Goal: Transaction & Acquisition: Purchase product/service

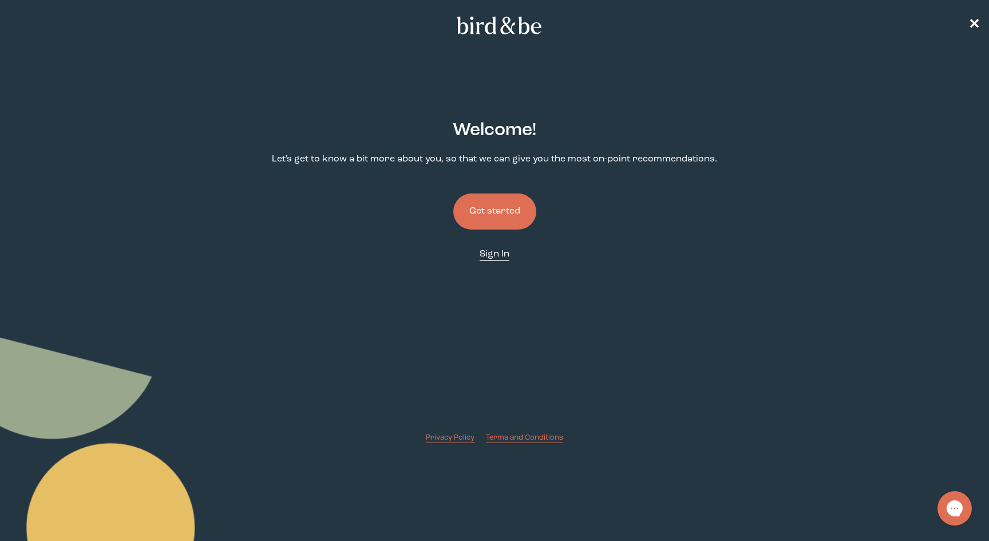
click at [497, 256] on span "Sign In" at bounding box center [495, 254] width 30 height 9
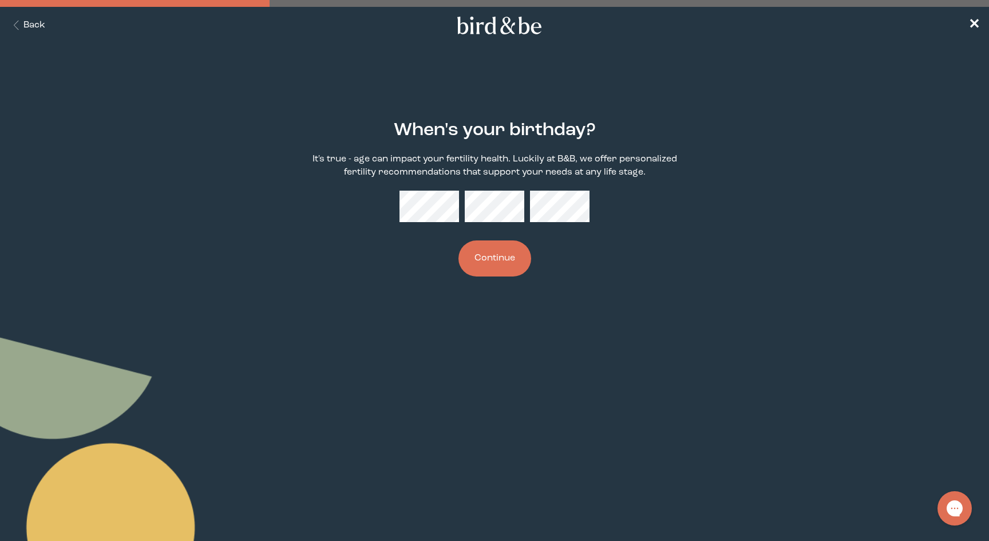
click at [495, 268] on button "Continue" at bounding box center [495, 258] width 73 height 36
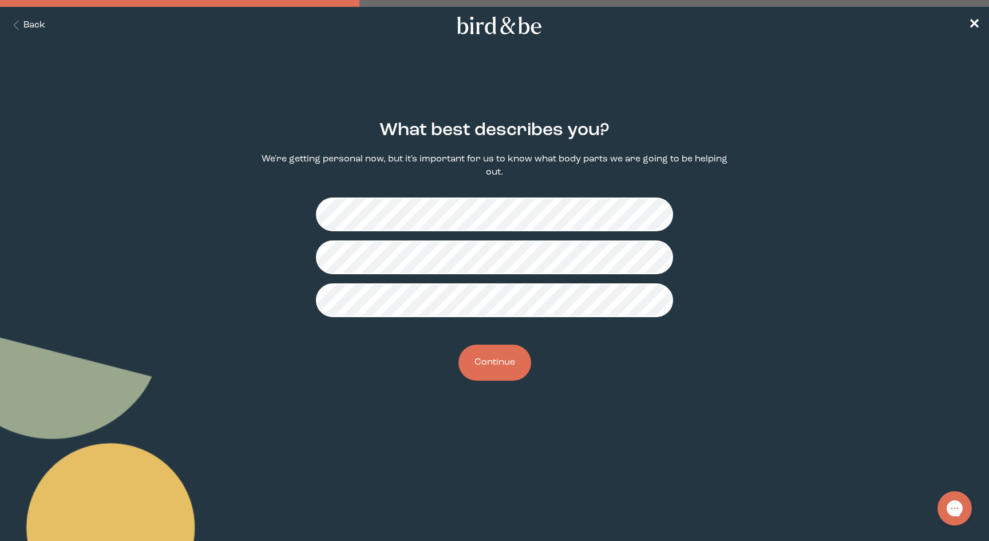
click at [508, 365] on button "Continue" at bounding box center [495, 363] width 73 height 36
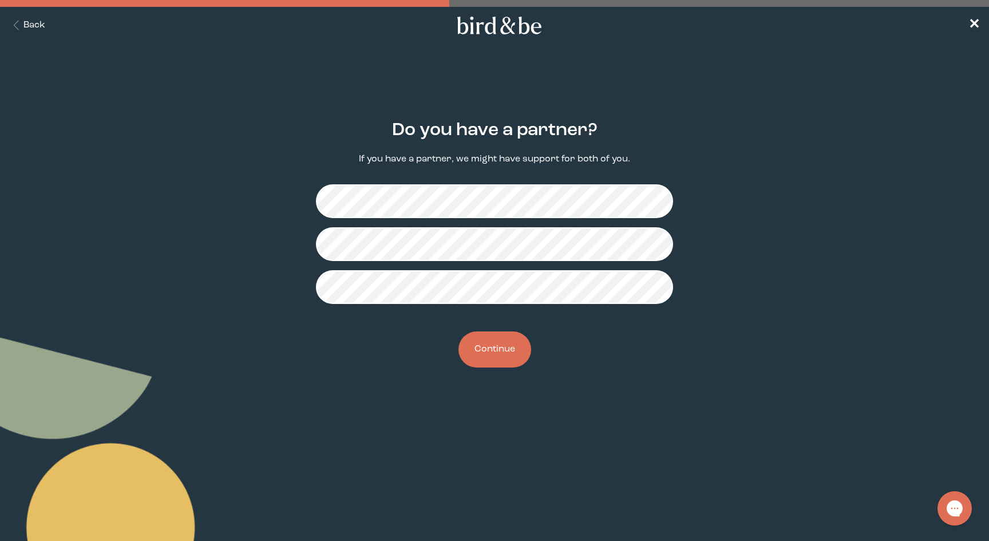
click at [499, 359] on button "Continue" at bounding box center [495, 349] width 73 height 36
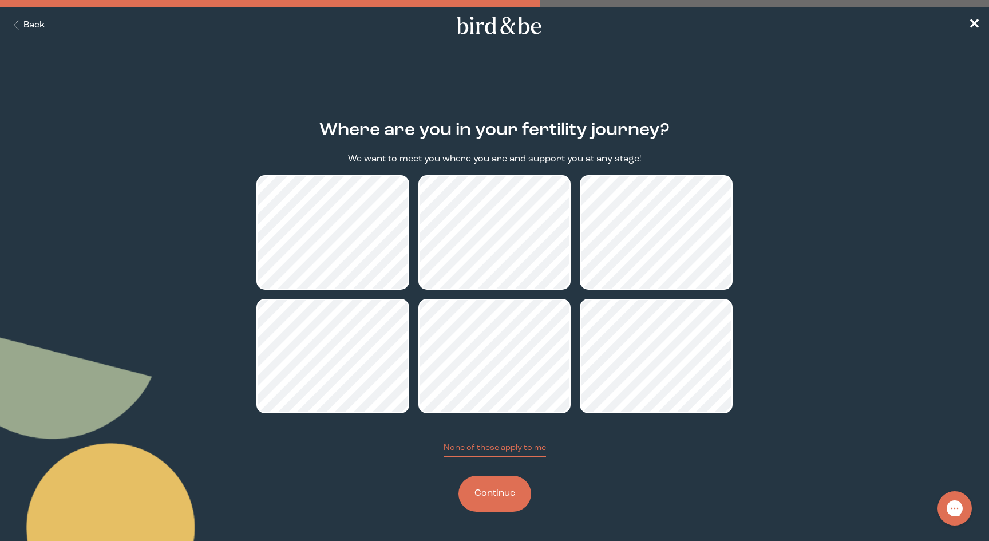
click at [505, 489] on button "Continue" at bounding box center [495, 494] width 73 height 36
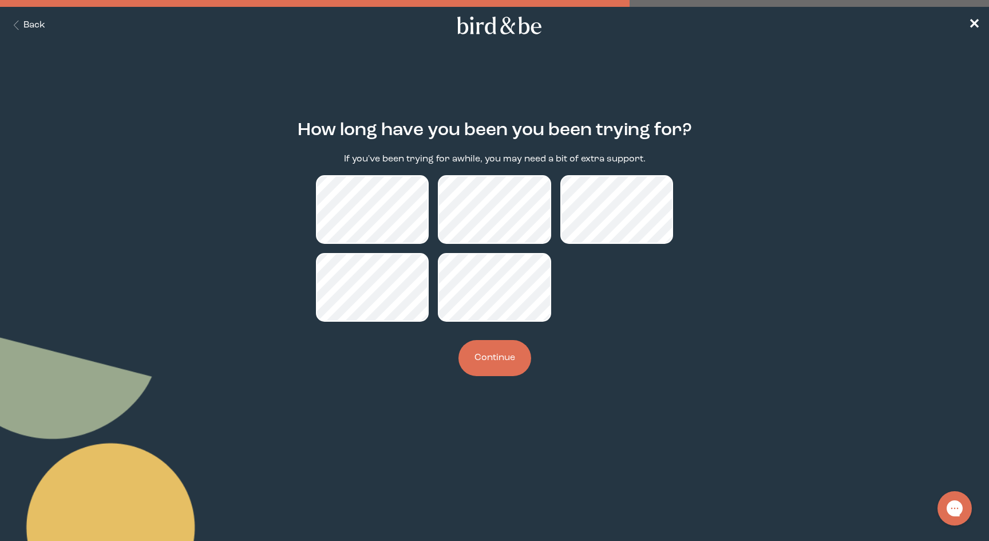
click at [504, 363] on button "Continue" at bounding box center [495, 358] width 73 height 36
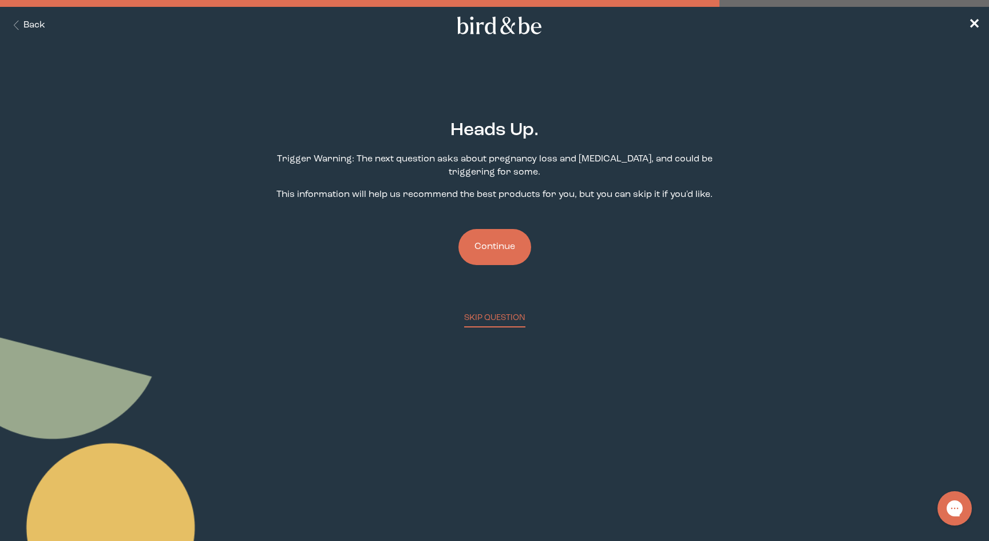
click at [495, 264] on button "Continue" at bounding box center [495, 247] width 73 height 36
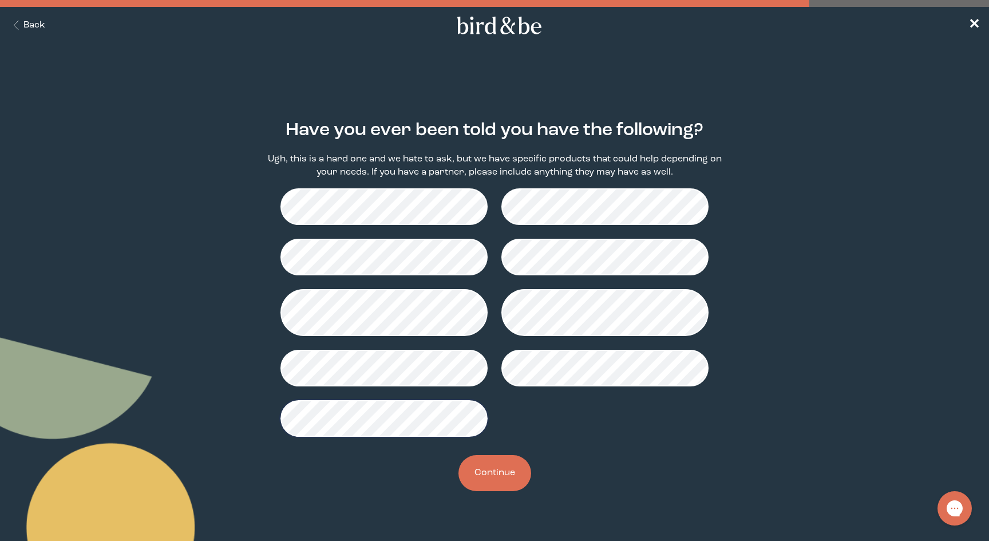
click at [488, 481] on button "Continue" at bounding box center [495, 473] width 73 height 36
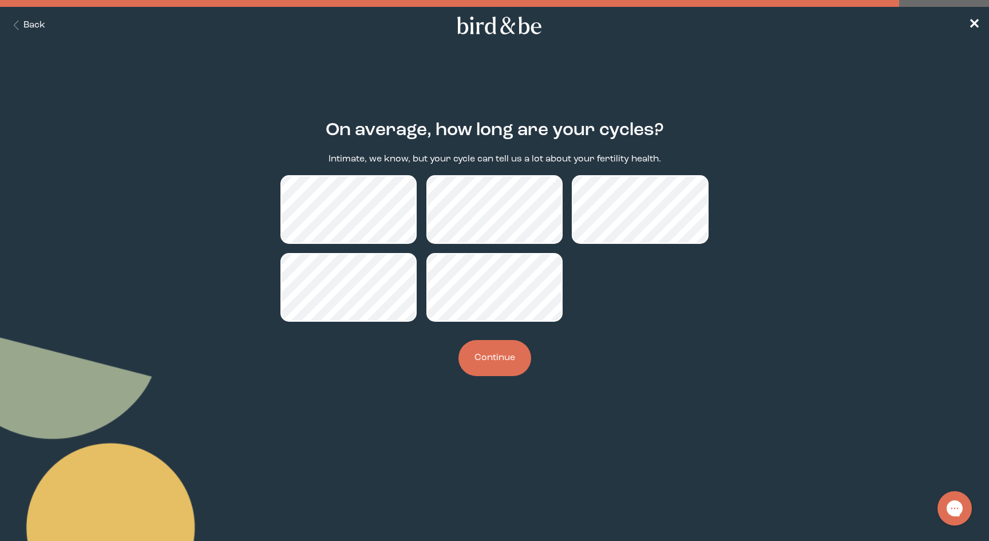
click at [499, 361] on button "Continue" at bounding box center [495, 358] width 73 height 36
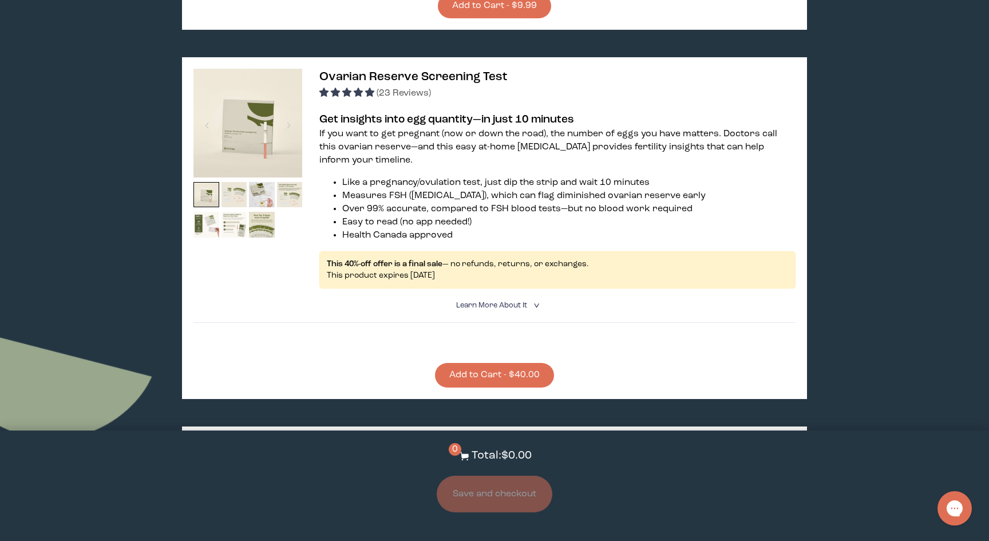
scroll to position [1496, 0]
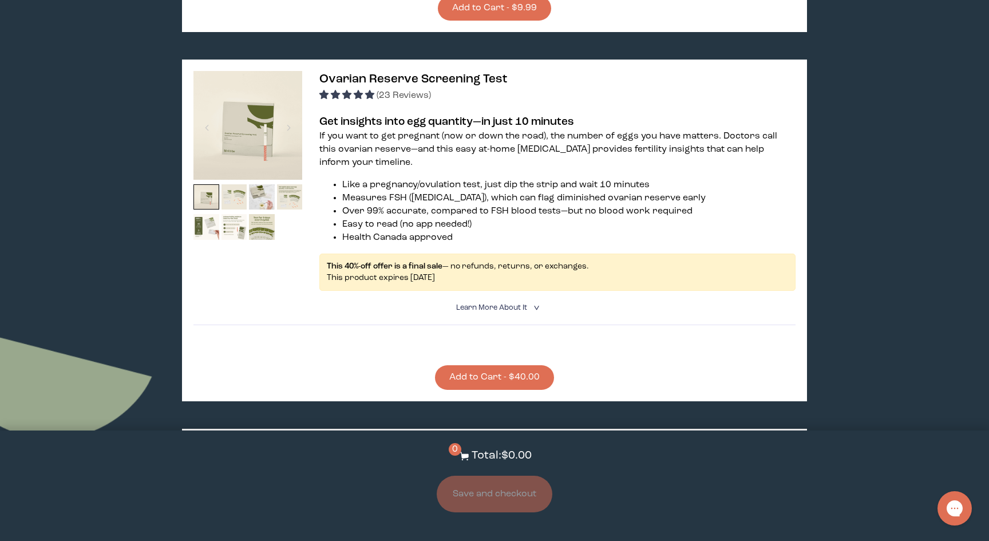
click at [498, 374] on button "Add to Cart - $40.00" at bounding box center [494, 377] width 119 height 25
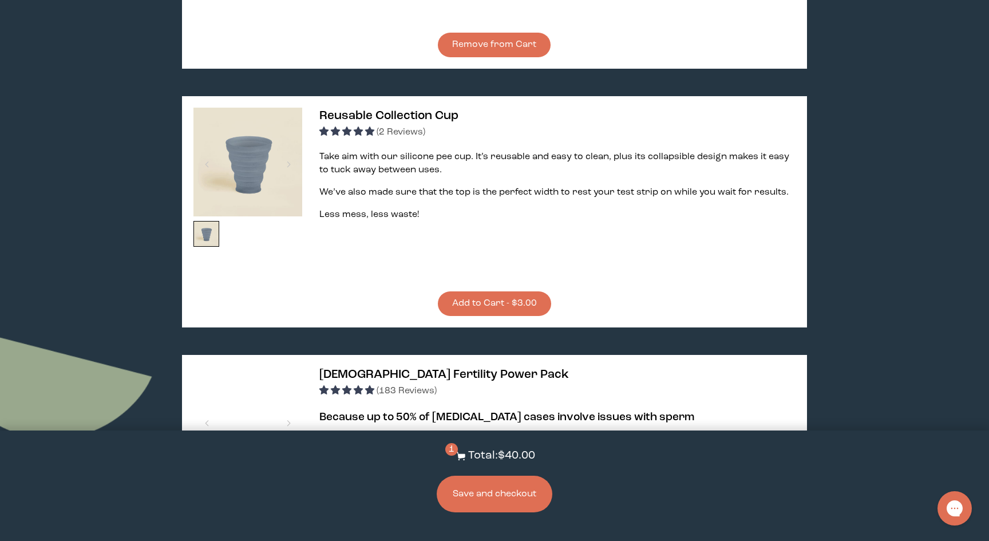
scroll to position [1860, 0]
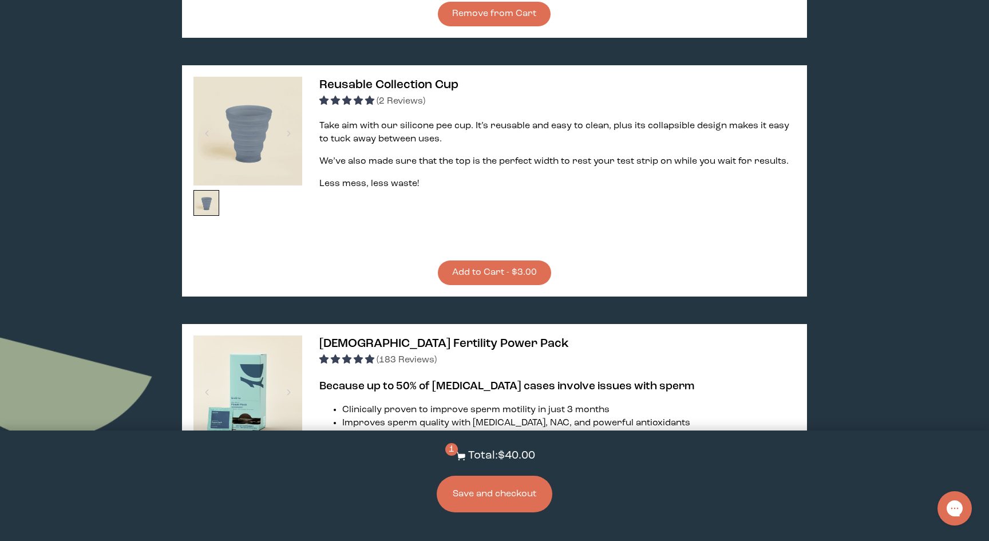
click at [522, 260] on button "Add to Cart - $3.00" at bounding box center [494, 272] width 113 height 25
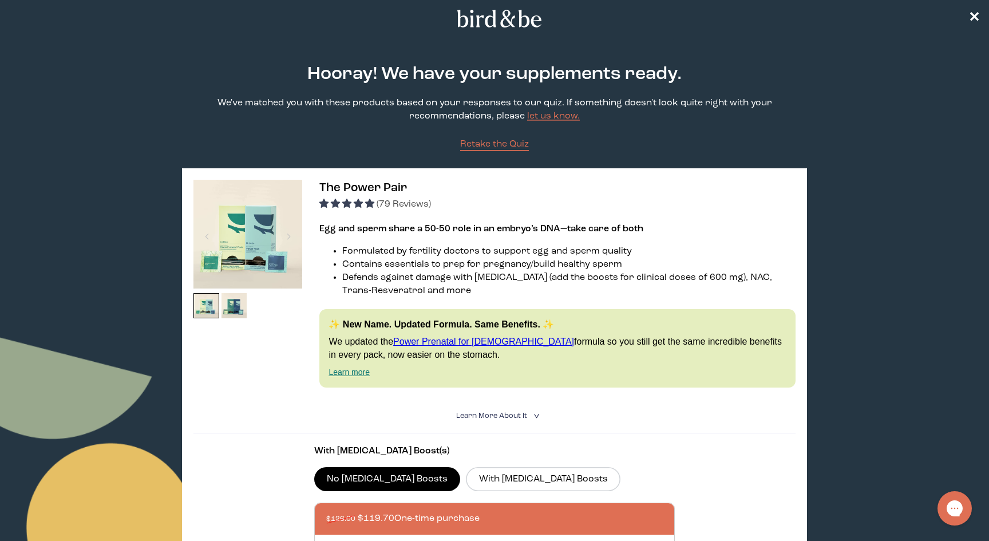
scroll to position [0, 0]
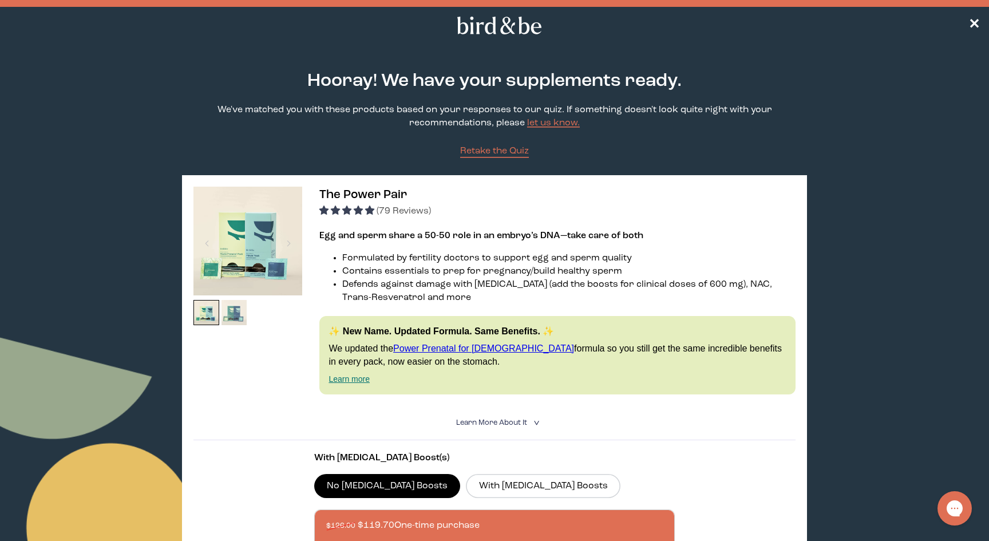
click at [235, 311] on img at bounding box center [235, 313] width 26 height 26
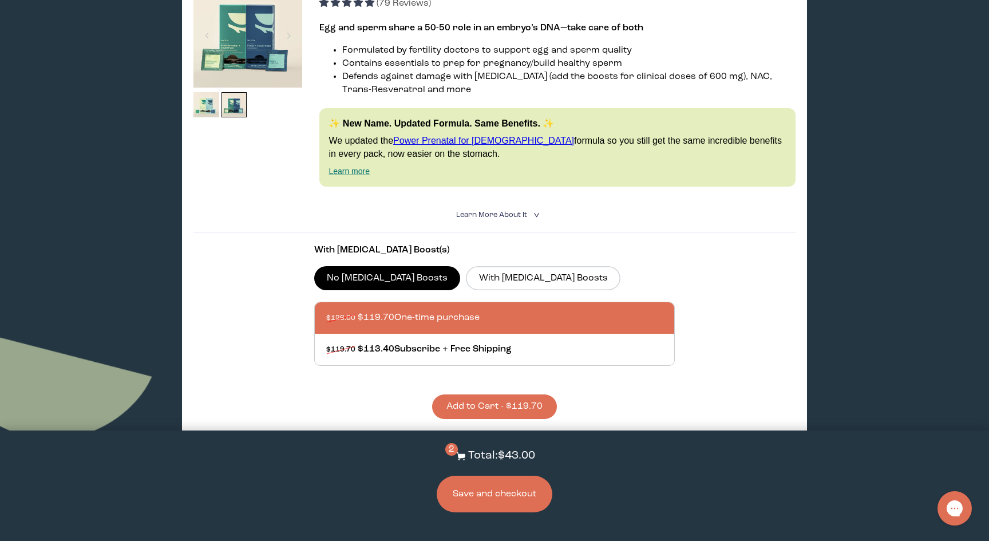
scroll to position [211, 0]
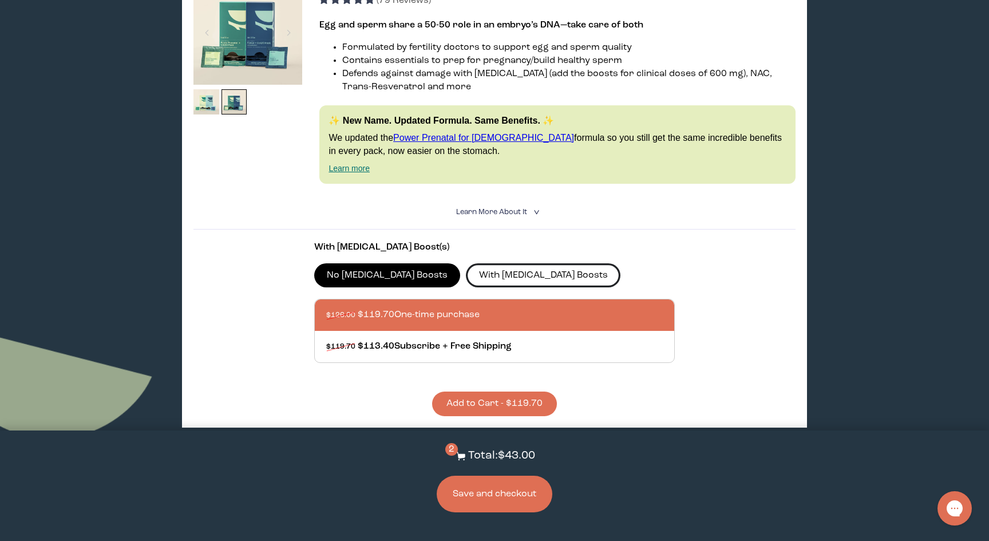
click at [515, 273] on label "With CoQ10 Boosts" at bounding box center [543, 275] width 155 height 24
click at [0, 0] on input "With CoQ10 Boosts" at bounding box center [0, 0] width 0 height 0
click at [365, 283] on label "No CoQ10 Boosts" at bounding box center [387, 275] width 147 height 24
click at [0, 0] on input "No CoQ10 Boosts" at bounding box center [0, 0] width 0 height 0
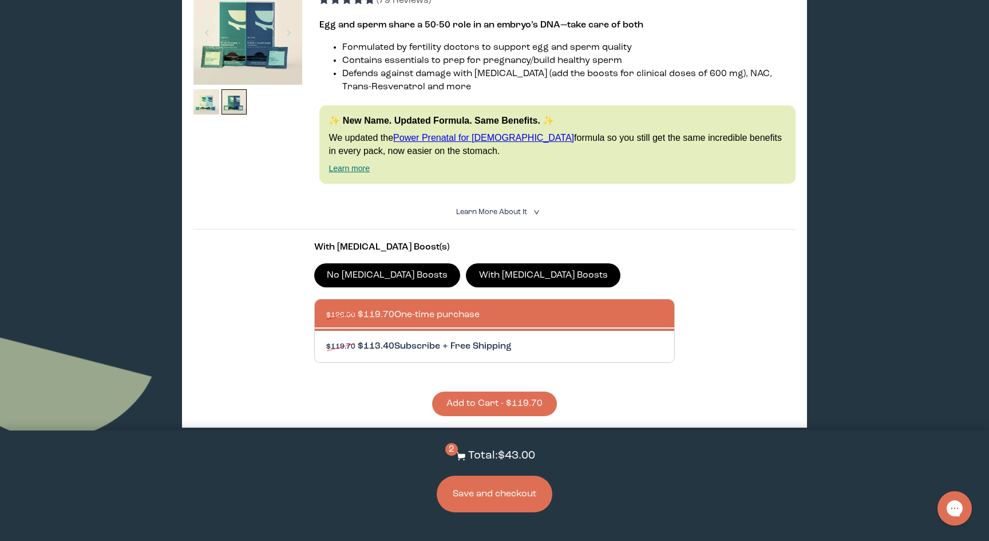
click at [428, 342] on div at bounding box center [506, 346] width 360 height 31
click at [326, 340] on input "$119.70 $113.40 Subscribe + Free Shipping" at bounding box center [326, 339] width 1 height 1
radio input "true"
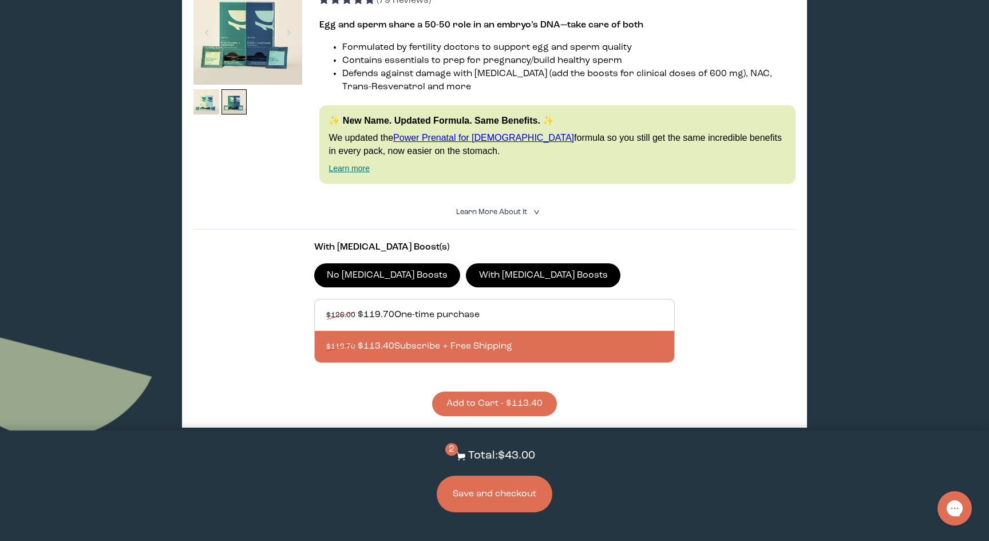
click at [468, 398] on button "Add to Cart - $113.40" at bounding box center [494, 404] width 125 height 25
click at [460, 504] on button "Save and checkout" at bounding box center [495, 494] width 116 height 37
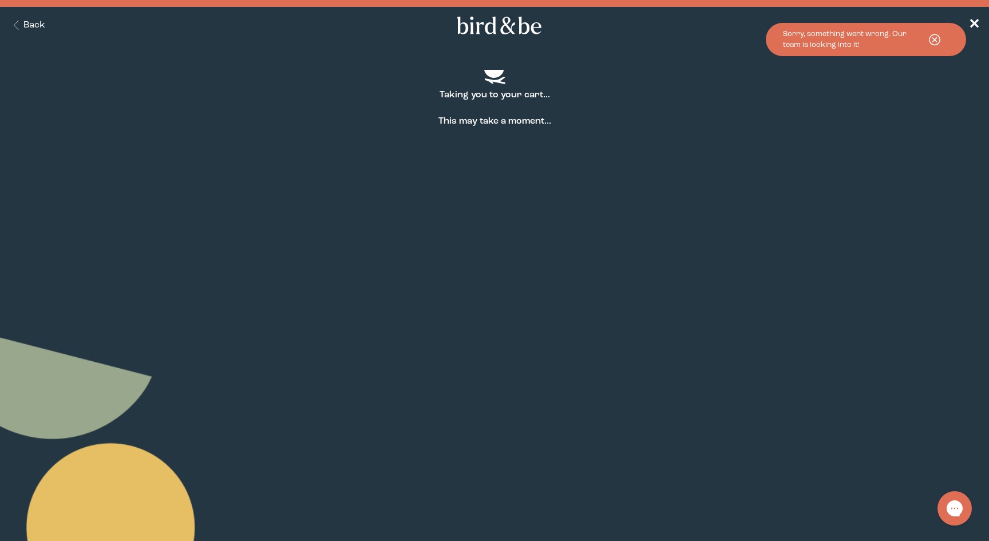
click at [817, 42] on div "Sorry, something went wrong. Our team is looking into it!" at bounding box center [851, 40] width 137 height 22
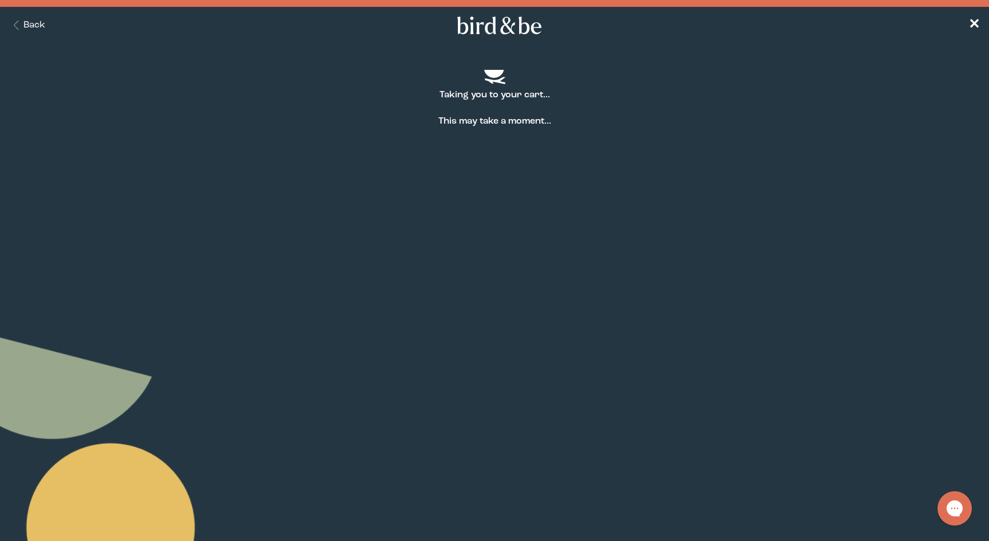
click at [514, 109] on div "Taking you to your cart... This may take a moment..." at bounding box center [494, 86] width 989 height 85
click at [38, 25] on button "Back" at bounding box center [27, 25] width 36 height 13
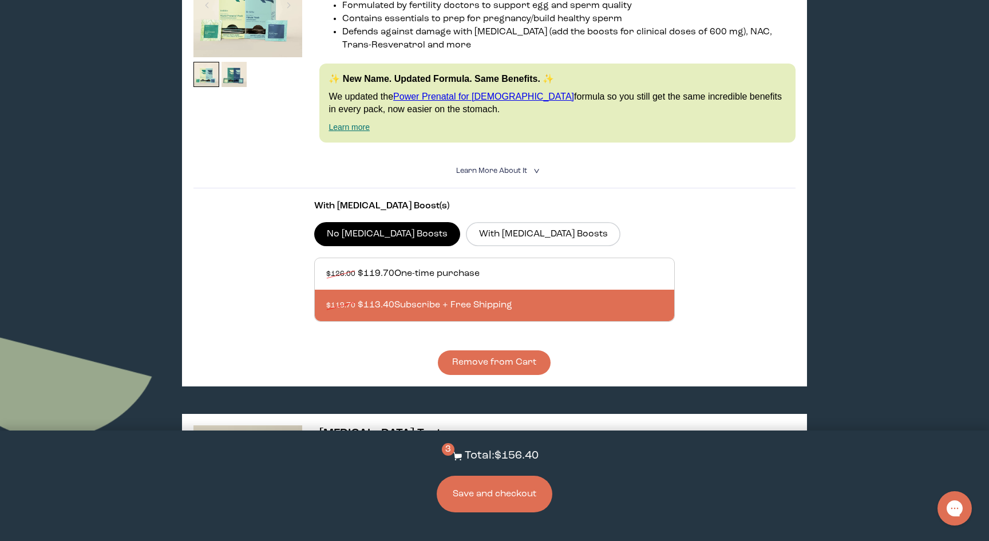
scroll to position [239, 0]
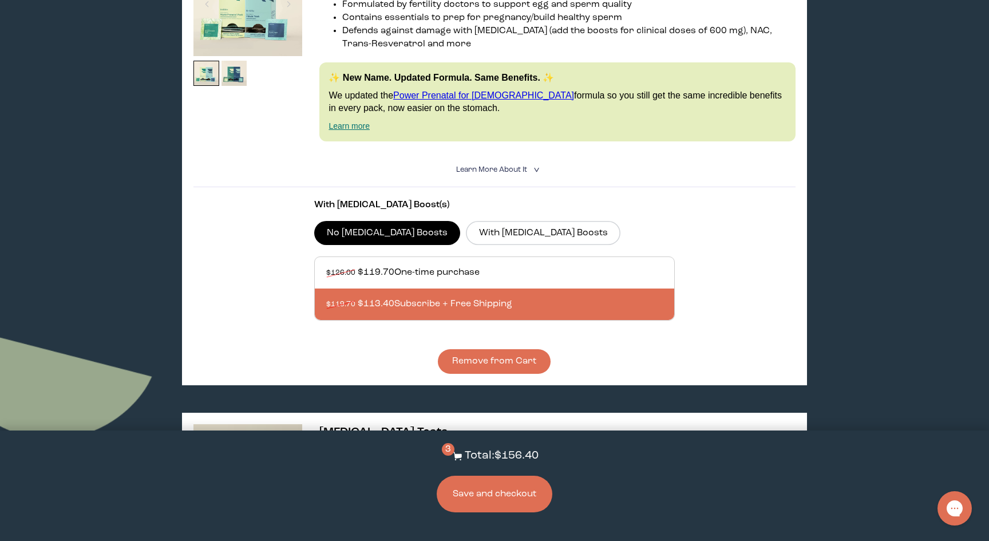
click at [483, 500] on button "Save and checkout" at bounding box center [495, 494] width 116 height 37
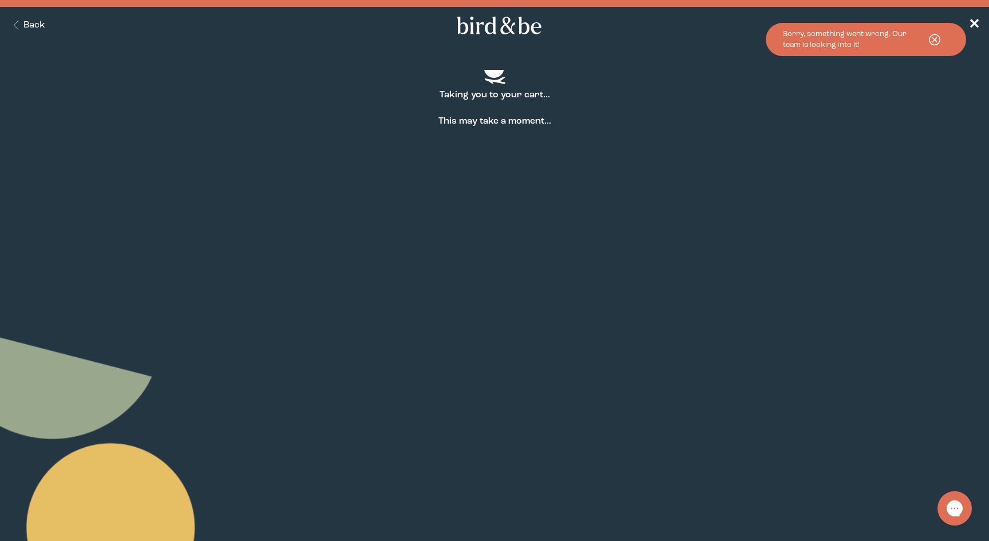
click at [33, 26] on button "Back" at bounding box center [27, 25] width 36 height 13
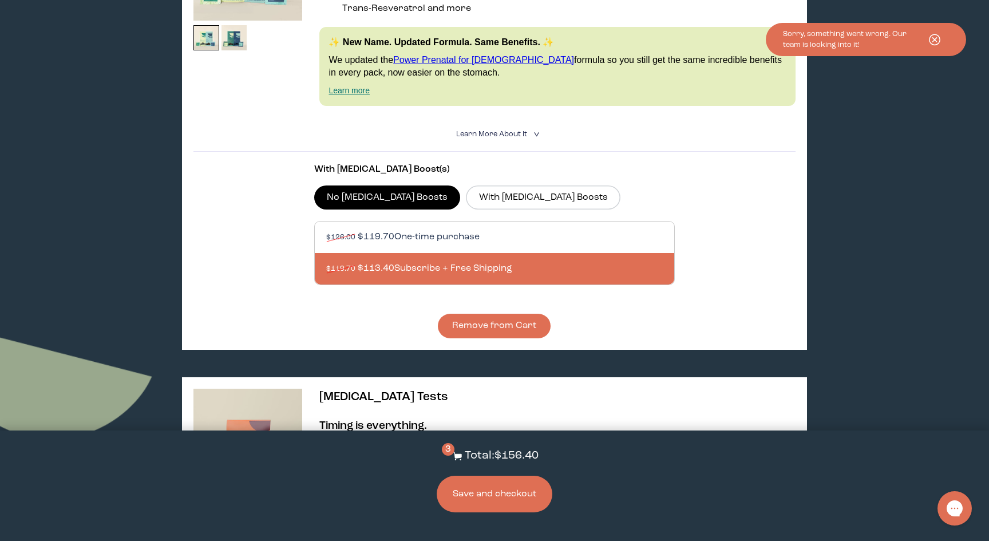
scroll to position [280, 0]
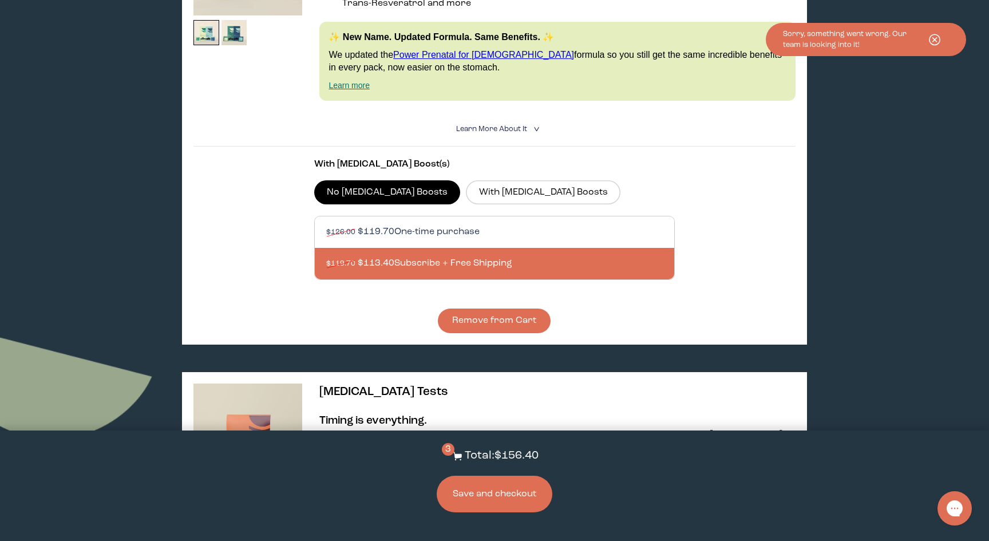
click at [507, 239] on div at bounding box center [506, 231] width 360 height 31
click at [326, 226] on input "$126.00 $119.70 One-time purchase" at bounding box center [326, 225] width 1 height 1
radio input "true"
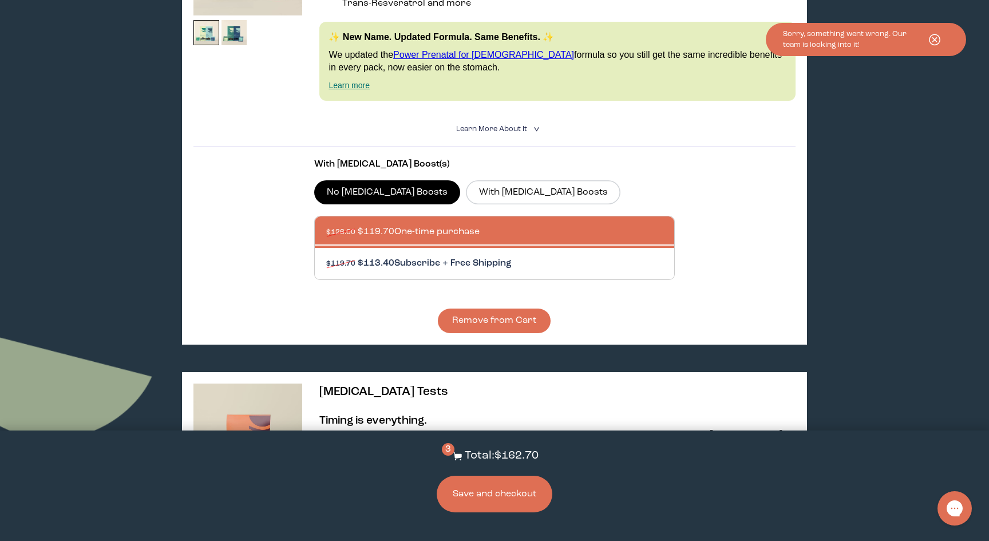
click at [479, 263] on div at bounding box center [506, 263] width 360 height 31
click at [326, 257] on input "$119.70 $113.40 Subscribe + Free Shipping" at bounding box center [326, 256] width 1 height 1
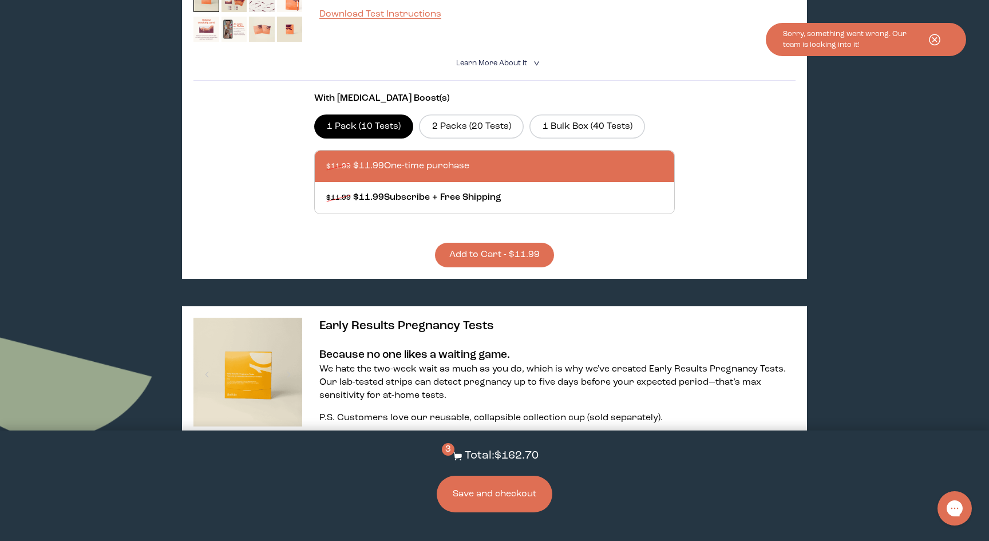
scroll to position [789, 0]
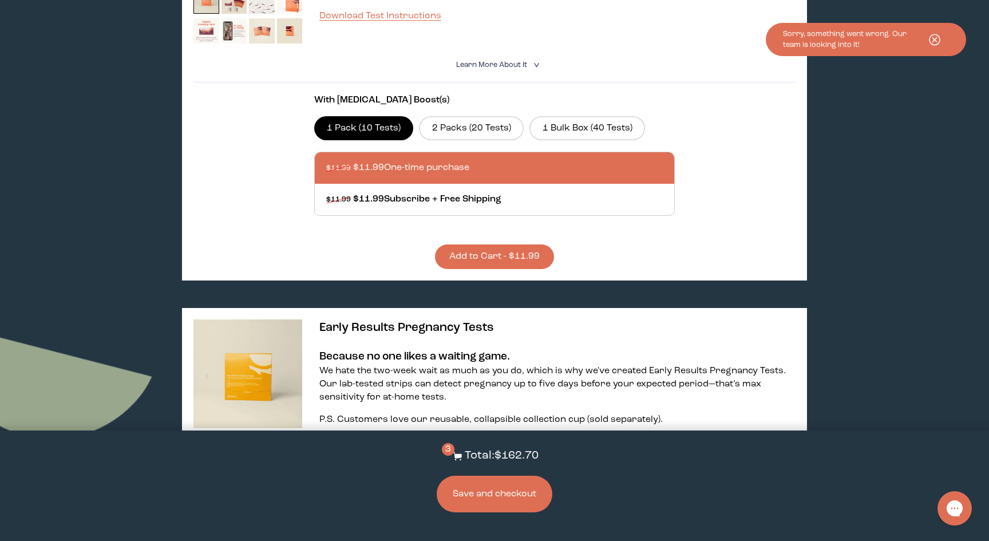
click at [512, 484] on button "Save and checkout" at bounding box center [495, 494] width 116 height 37
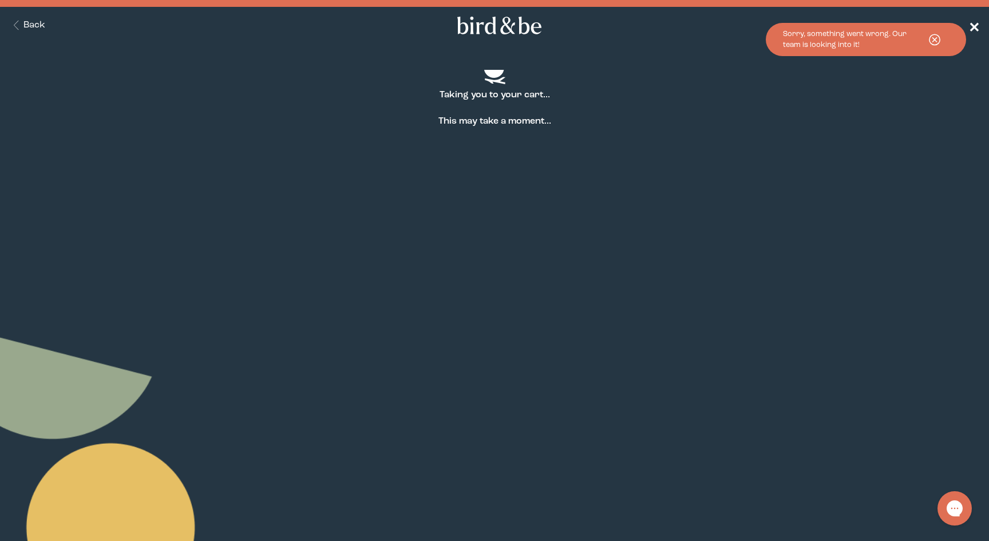
click at [975, 22] on span "✕" at bounding box center [974, 26] width 11 height 14
